Goal: Transaction & Acquisition: Subscribe to service/newsletter

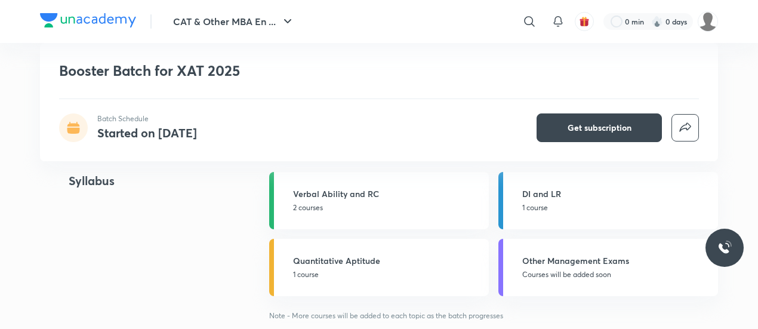
scroll to position [836, 0]
click at [589, 123] on span "Get subscription" at bounding box center [599, 128] width 64 height 12
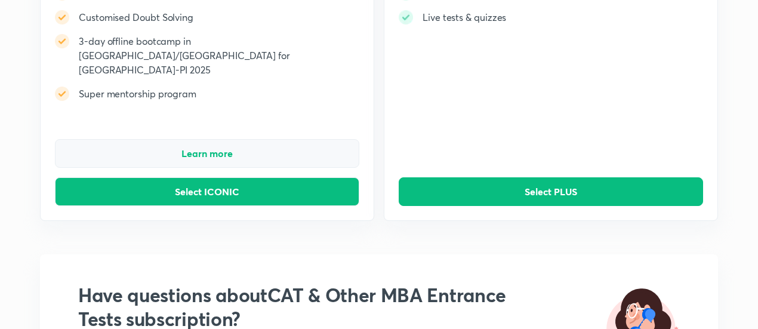
scroll to position [216, 0]
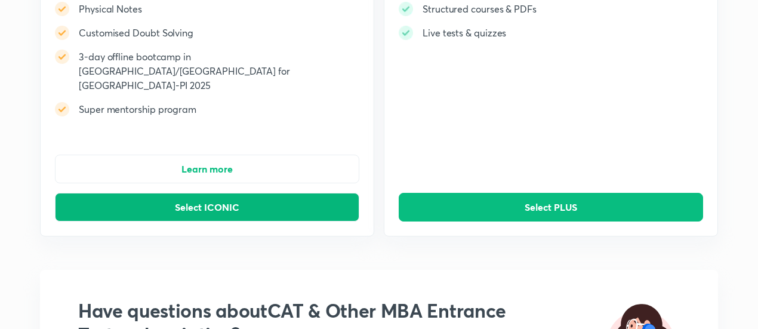
click at [236, 201] on span "Select ICONIC" at bounding box center [207, 207] width 64 height 12
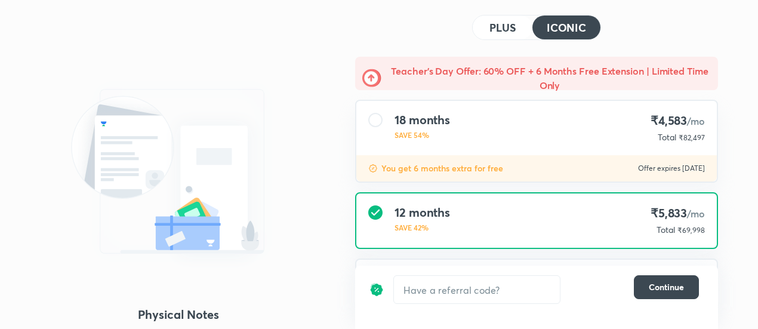
scroll to position [53, 0]
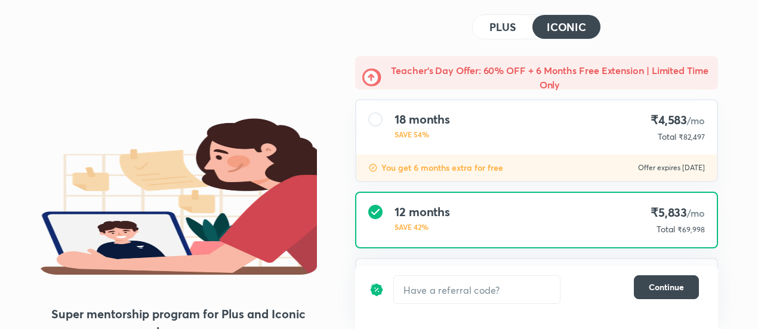
click at [372, 76] on img at bounding box center [371, 77] width 19 height 19
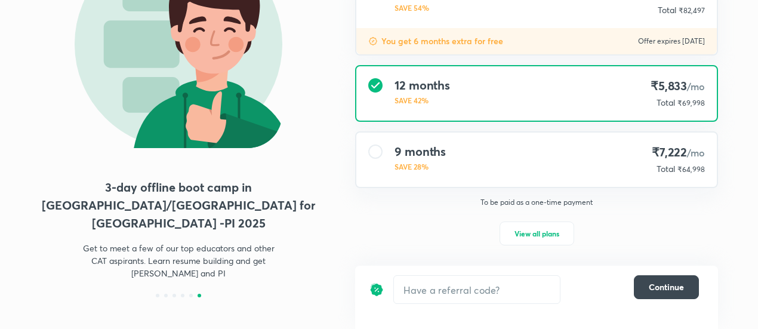
scroll to position [180, 0]
click at [533, 236] on span "View all plans" at bounding box center [536, 233] width 45 height 12
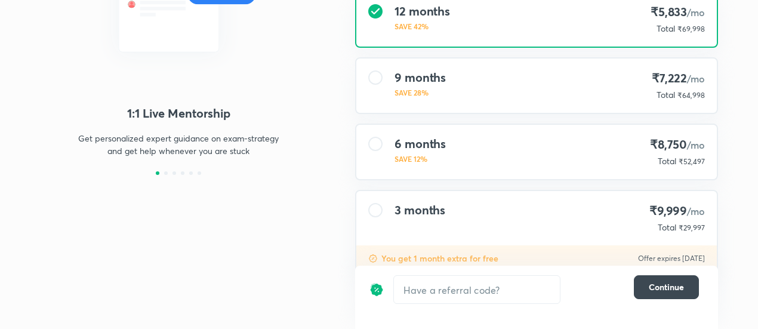
scroll to position [288, 0]
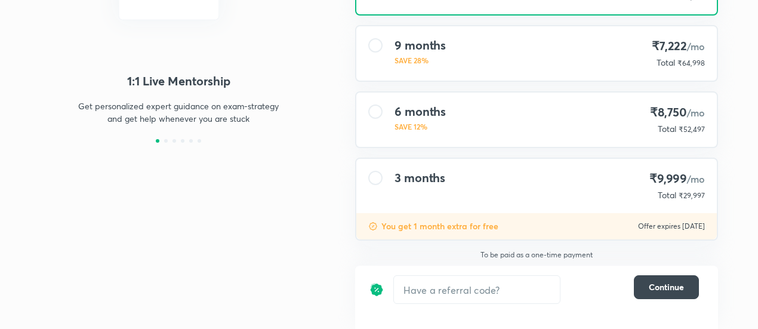
click at [456, 122] on div "6 months SAVE 12% ₹8,750 /mo Total ₹52,497" at bounding box center [536, 119] width 360 height 54
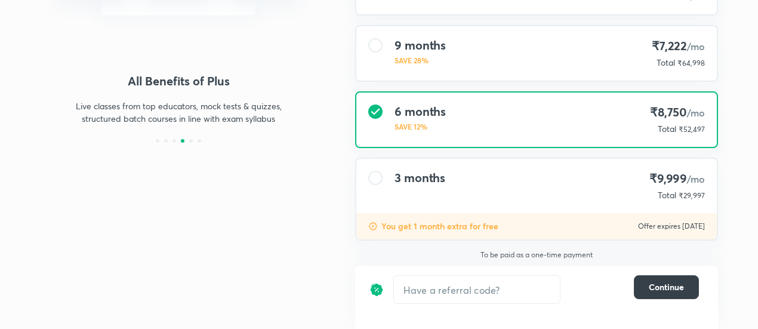
click at [674, 285] on span "Continue" at bounding box center [666, 287] width 35 height 12
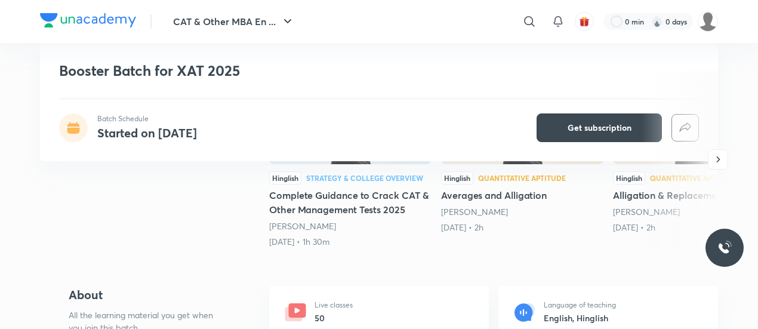
scroll to position [308, 0]
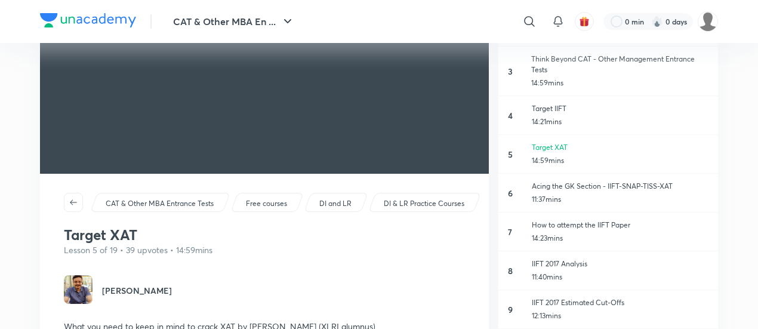
scroll to position [149, 0]
